Goal: Information Seeking & Learning: Learn about a topic

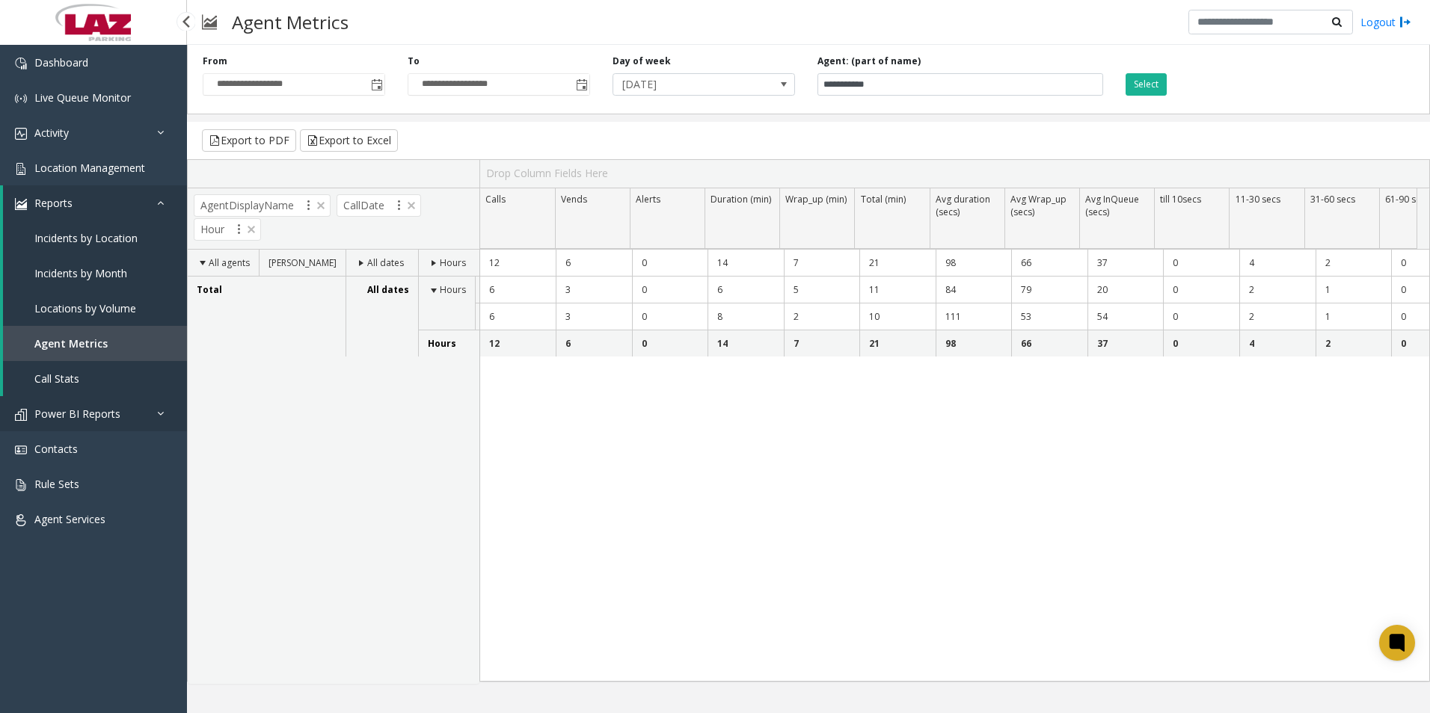
click at [59, 413] on span "Power BI Reports" at bounding box center [77, 414] width 86 height 14
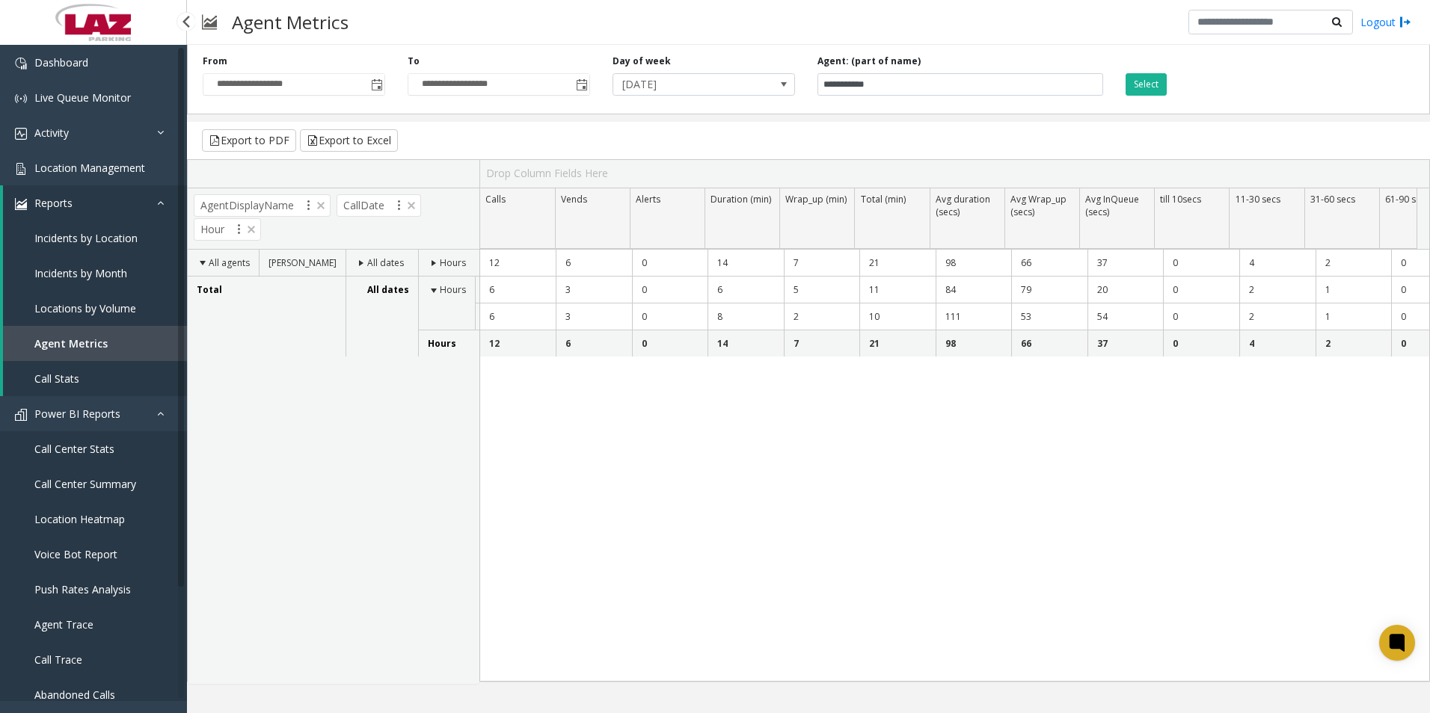
click at [57, 215] on link "Reports" at bounding box center [95, 202] width 184 height 35
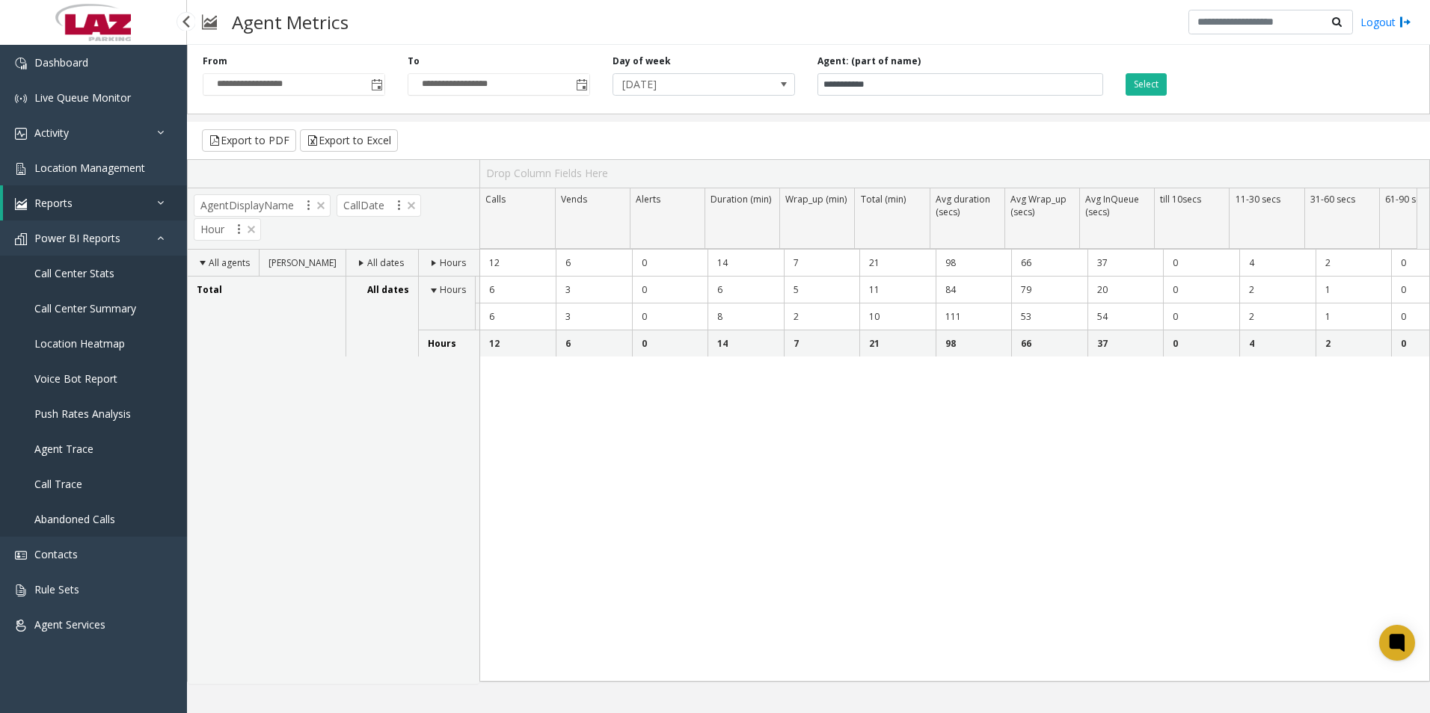
click at [82, 310] on span "Call Center Summary" at bounding box center [85, 308] width 102 height 14
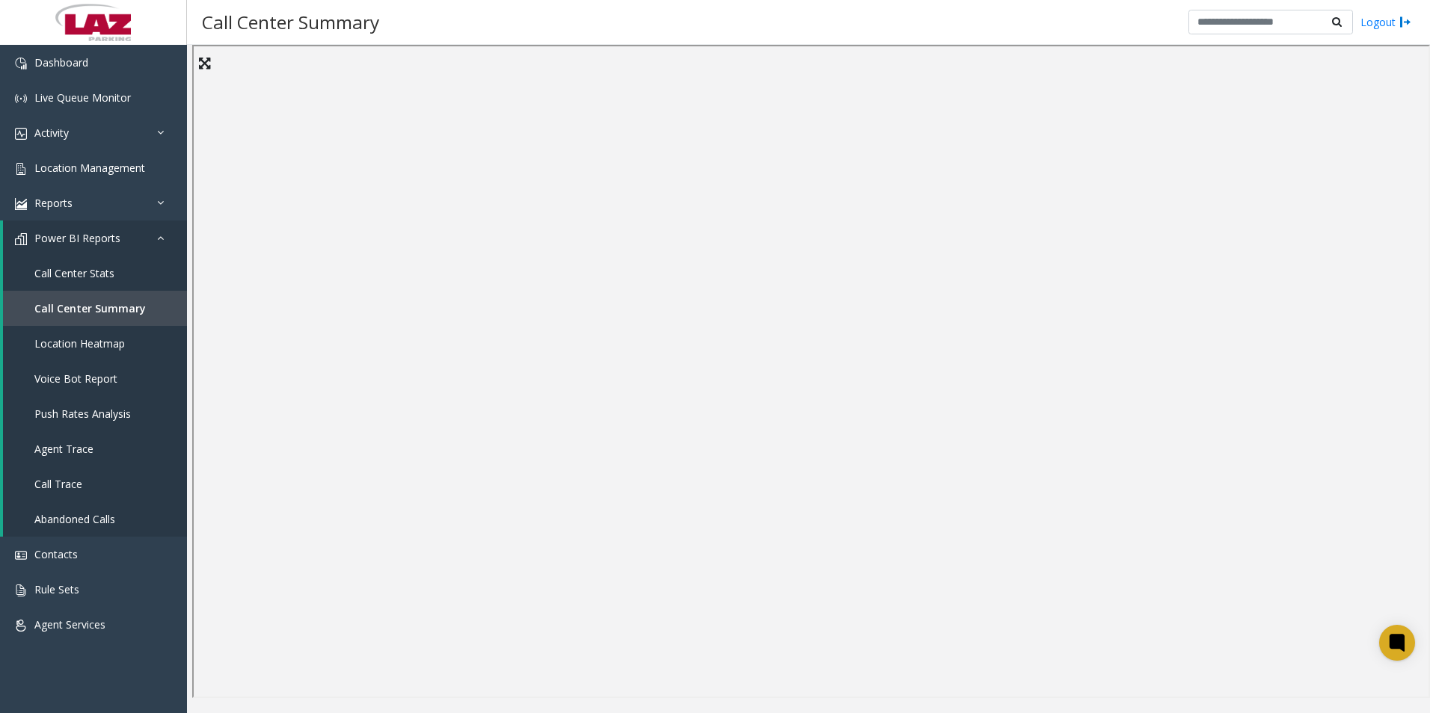
click at [518, 27] on div "Call Center Summary Logout" at bounding box center [808, 22] width 1243 height 45
